Goal: Check status

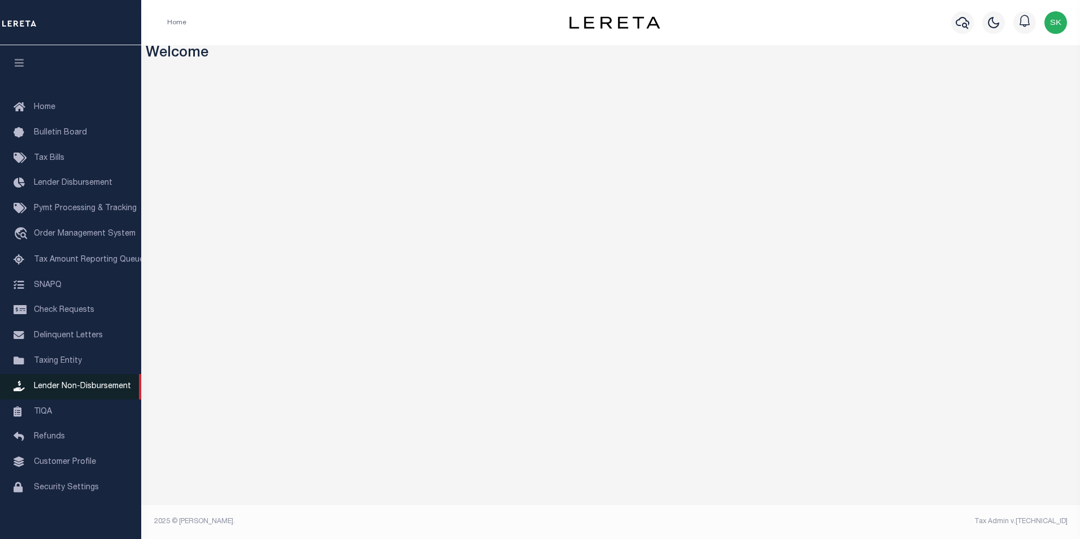
click at [88, 387] on span "Lender Non-Disbursement" at bounding box center [82, 386] width 97 height 8
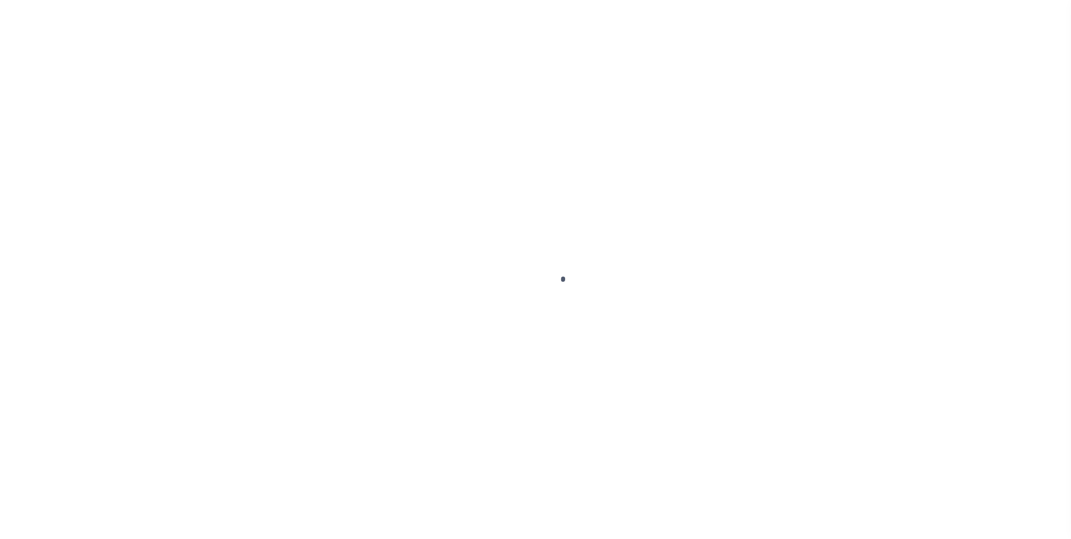
select select
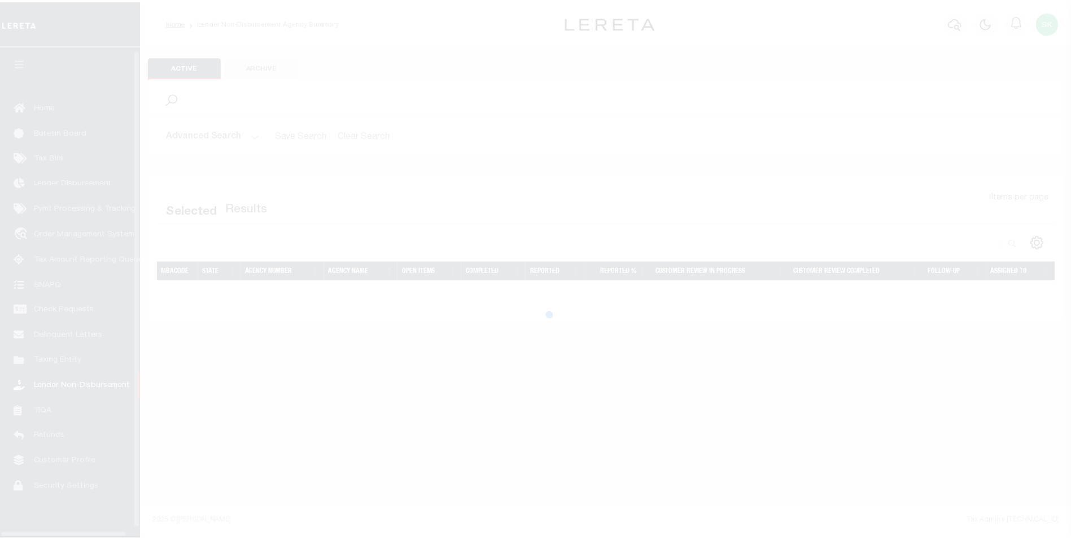
scroll to position [11, 0]
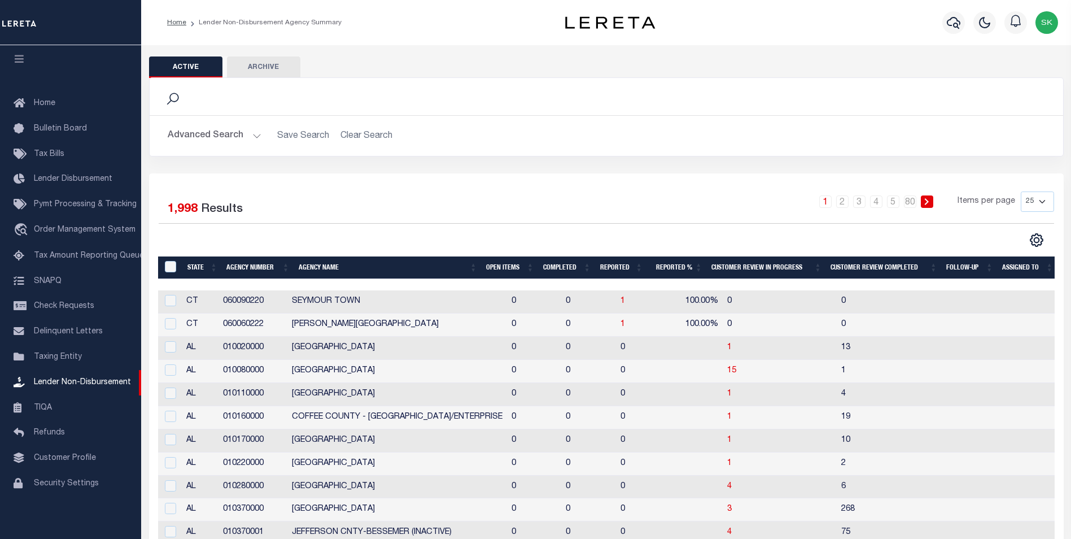
click at [251, 135] on button "Advanced Search" at bounding box center [215, 136] width 94 height 22
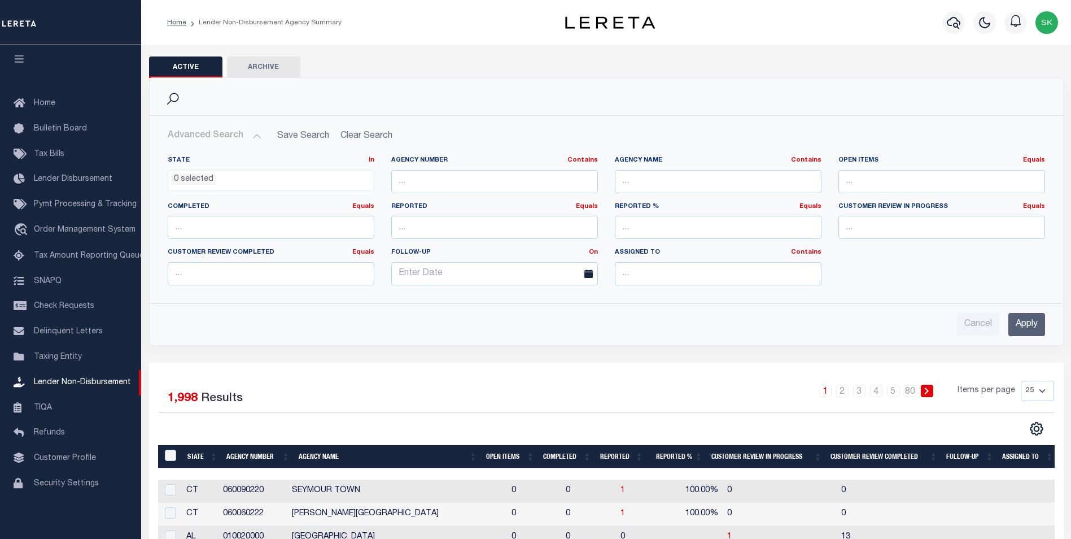
click at [1029, 323] on input "Apply" at bounding box center [1027, 324] width 37 height 23
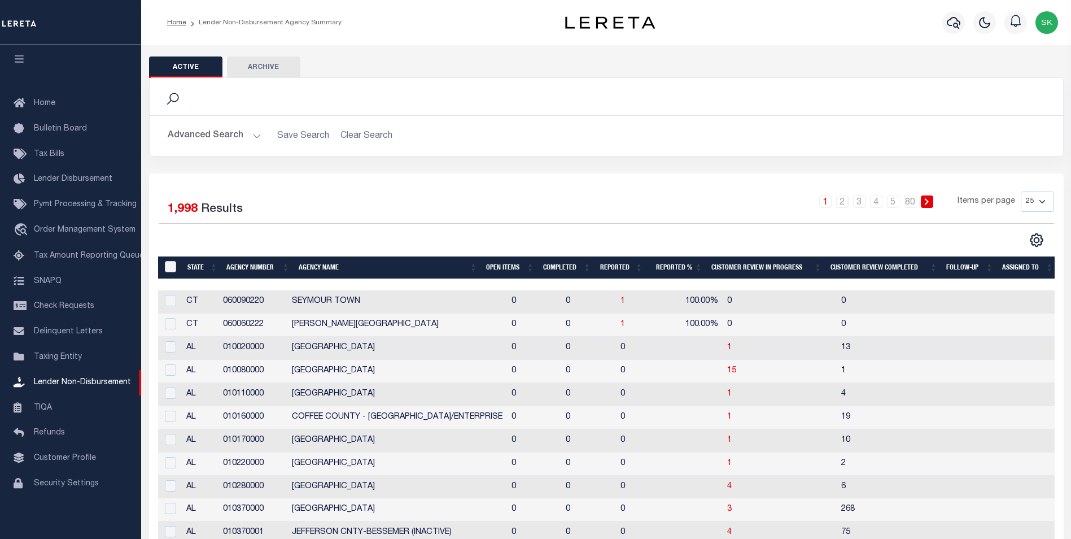
click at [503, 268] on th "Open Items" at bounding box center [510, 267] width 57 height 23
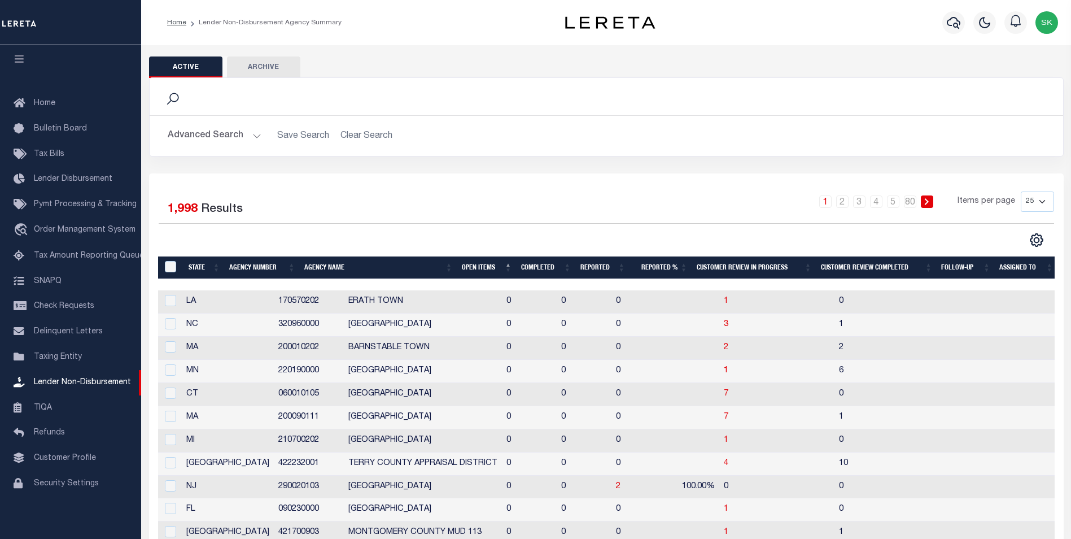
click at [482, 267] on th "Open Items" at bounding box center [486, 267] width 59 height 23
